Goal: Navigation & Orientation: Find specific page/section

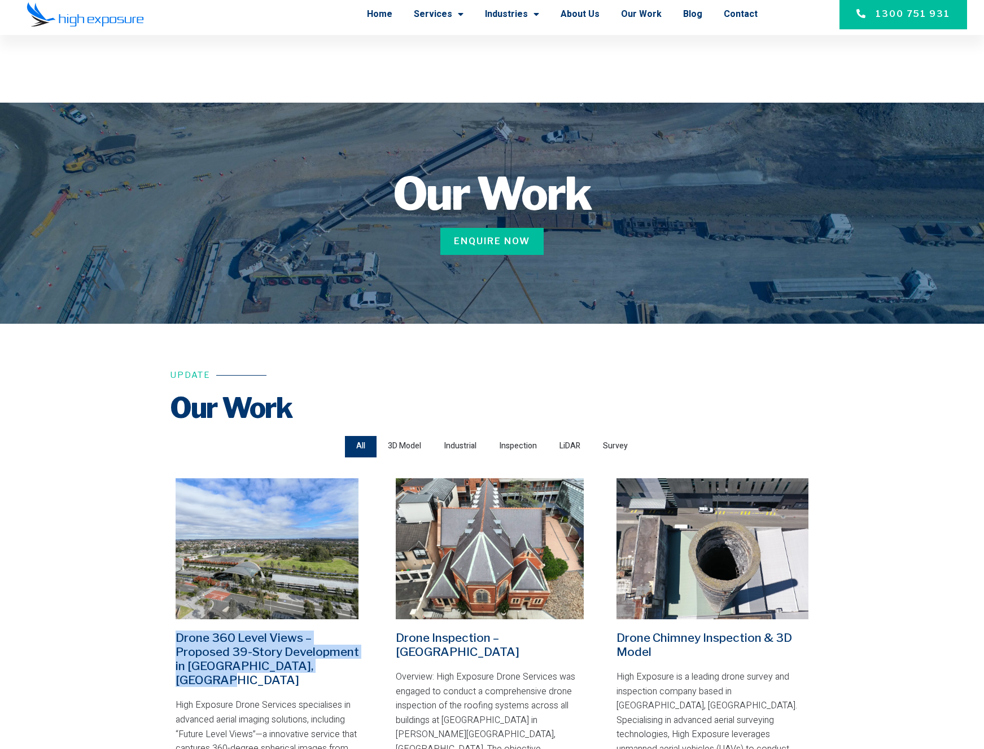
click at [480, 577] on img at bounding box center [490, 549] width 188 height 141
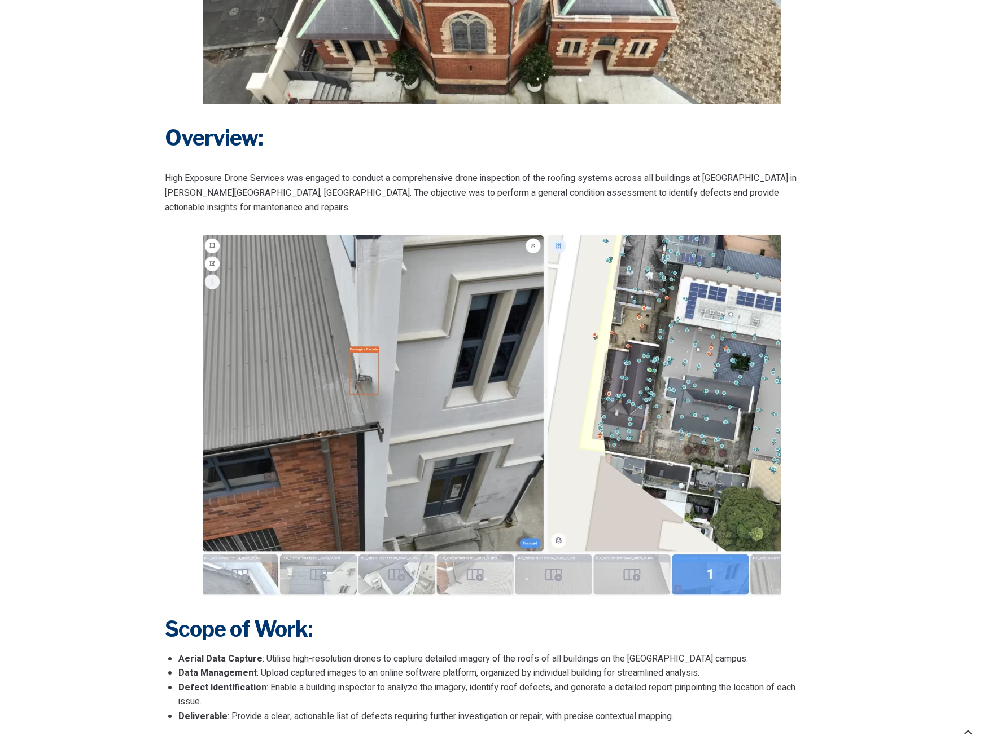
scroll to position [733, 0]
